Goal: Task Accomplishment & Management: Complete application form

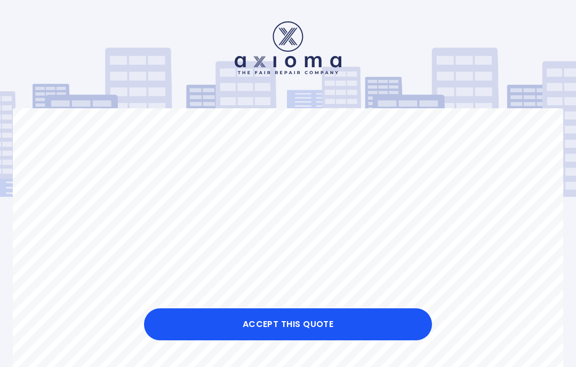
click at [307, 324] on button "Accept this Quote" at bounding box center [288, 324] width 288 height 32
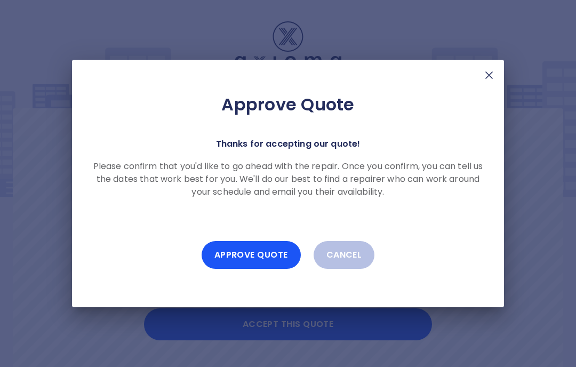
click at [261, 254] on button "Approve Quote" at bounding box center [251, 255] width 99 height 28
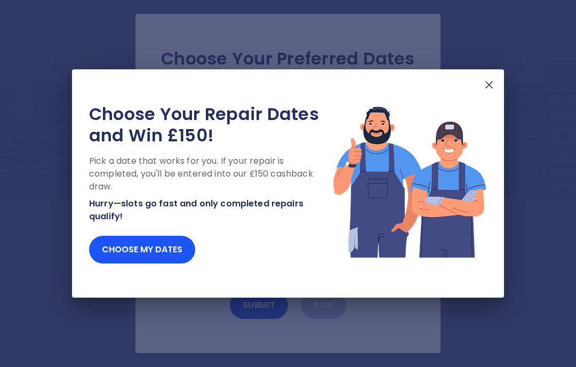
click at [173, 251] on button "Choose my dates" at bounding box center [142, 250] width 106 height 28
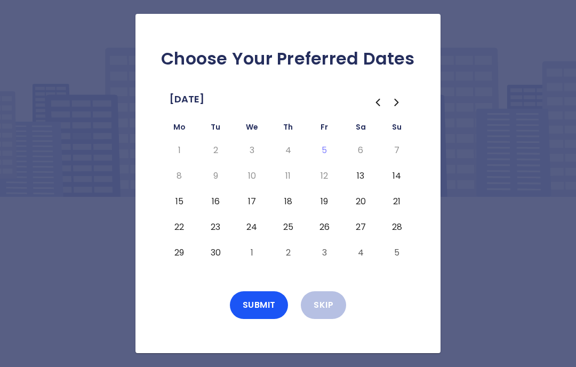
click at [180, 210] on button "15" at bounding box center [179, 201] width 19 height 17
click at [297, 214] on td "18" at bounding box center [288, 202] width 36 height 26
click at [289, 210] on button "18" at bounding box center [287, 201] width 19 height 17
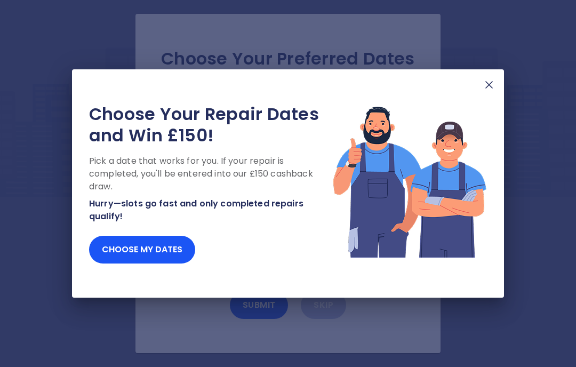
click at [487, 89] on img at bounding box center [489, 84] width 13 height 13
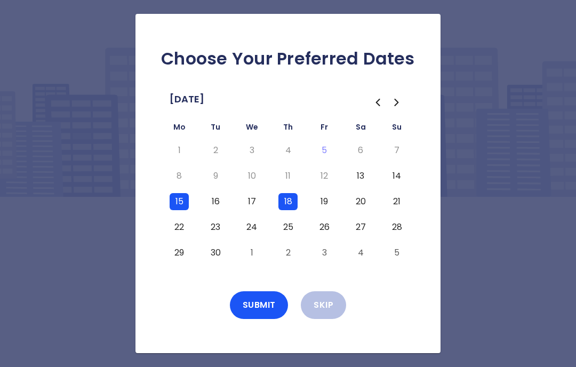
click at [293, 236] on button "25" at bounding box center [287, 227] width 19 height 17
click at [264, 319] on button "Submit" at bounding box center [259, 305] width 59 height 28
